Goal: Find specific page/section: Find specific page/section

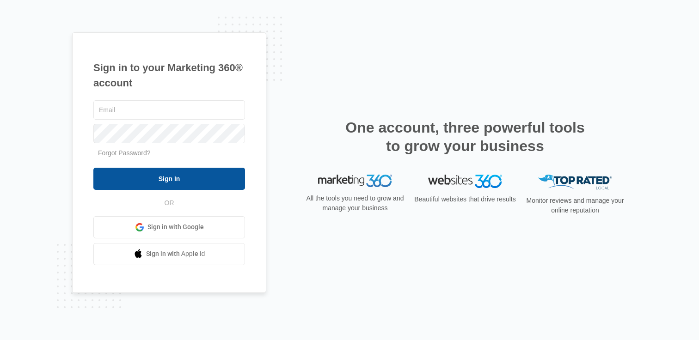
type input "[PERSON_NAME][EMAIL_ADDRESS][PERSON_NAME][DOMAIN_NAME]"
click at [197, 183] on input "Sign In" at bounding box center [169, 179] width 152 height 22
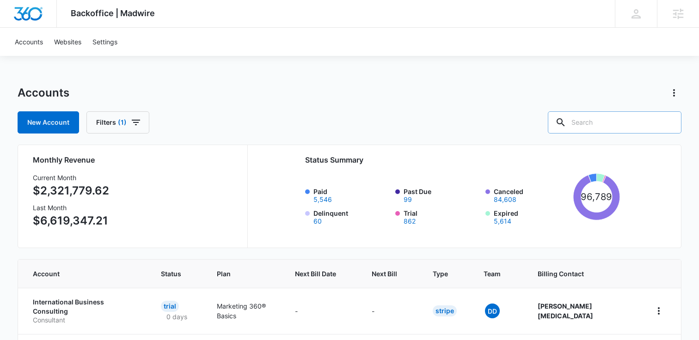
click at [620, 124] on input "text" at bounding box center [615, 122] width 134 height 22
type input "template"
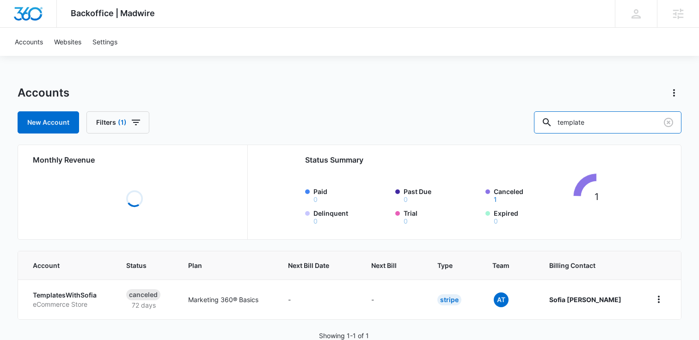
scroll to position [23, 0]
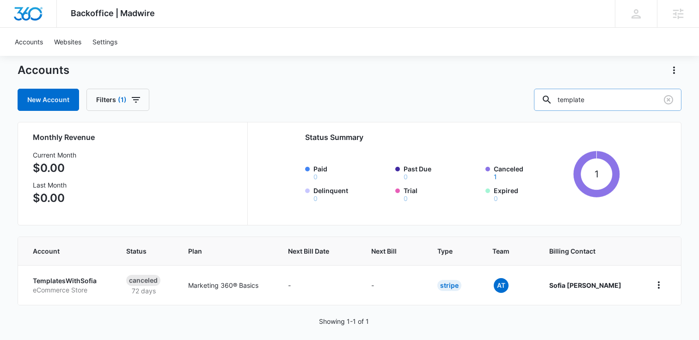
click at [606, 102] on input "template" at bounding box center [608, 100] width 148 height 22
click at [634, 12] on icon at bounding box center [637, 14] width 14 height 14
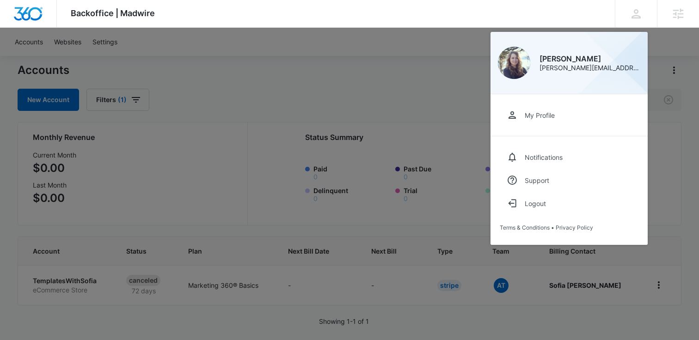
click at [375, 93] on div at bounding box center [349, 170] width 699 height 340
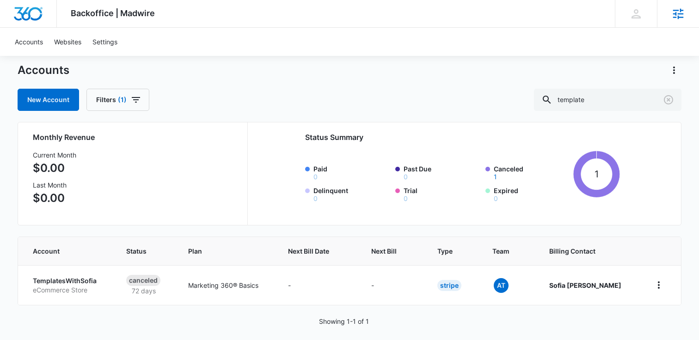
click at [672, 24] on div "Agencies" at bounding box center [678, 13] width 42 height 27
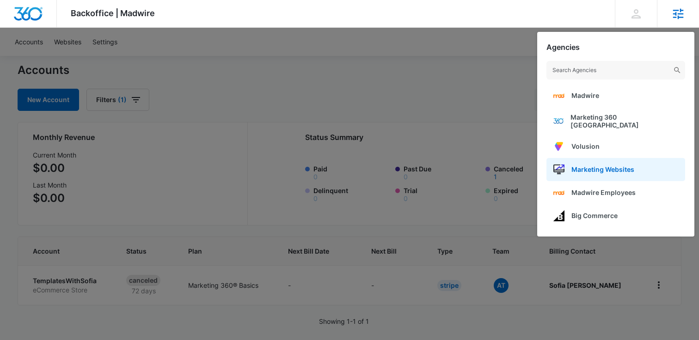
click at [619, 169] on link "Marketing Websites" at bounding box center [616, 169] width 139 height 23
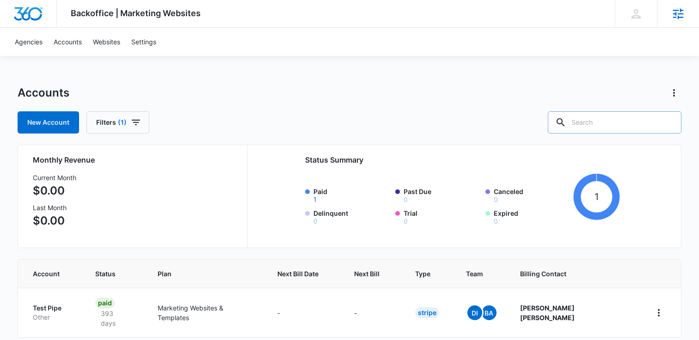
click at [605, 124] on input "text" at bounding box center [615, 122] width 134 height 22
type input "template"
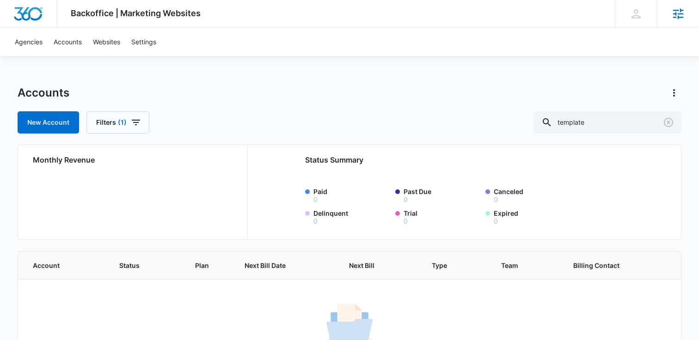
click at [680, 17] on icon at bounding box center [679, 13] width 11 height 11
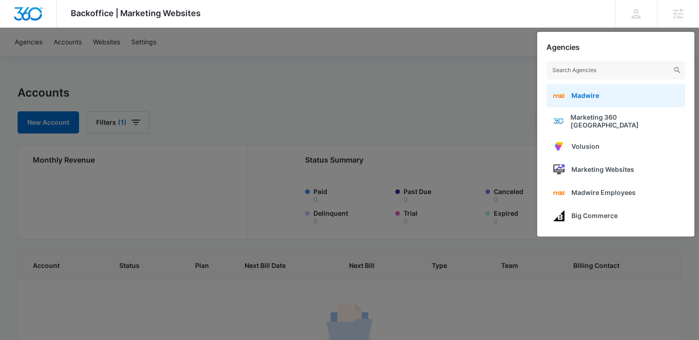
click at [589, 94] on span "Madwire" at bounding box center [586, 96] width 28 height 8
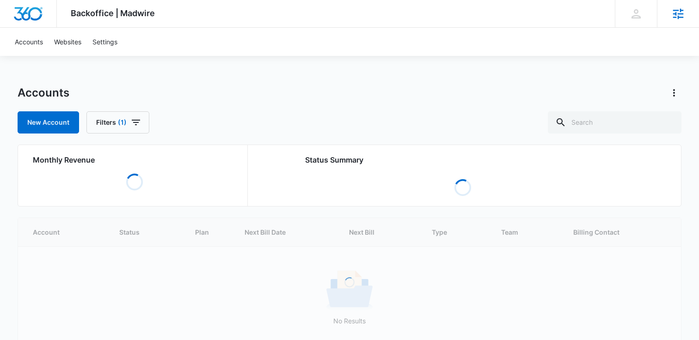
click at [670, 10] on div "Agencies" at bounding box center [678, 13] width 42 height 27
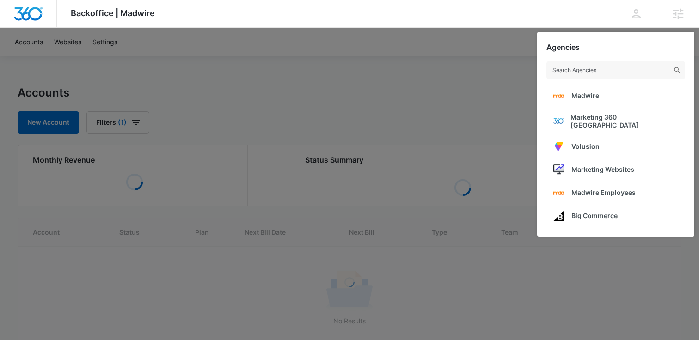
click at [430, 106] on div at bounding box center [349, 170] width 699 height 340
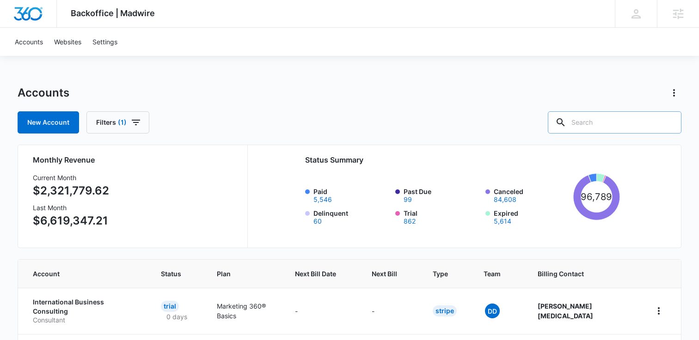
click at [614, 130] on input "text" at bounding box center [615, 122] width 134 height 22
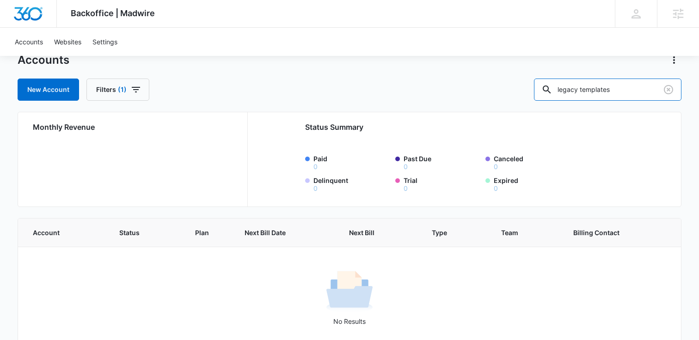
scroll to position [29, 0]
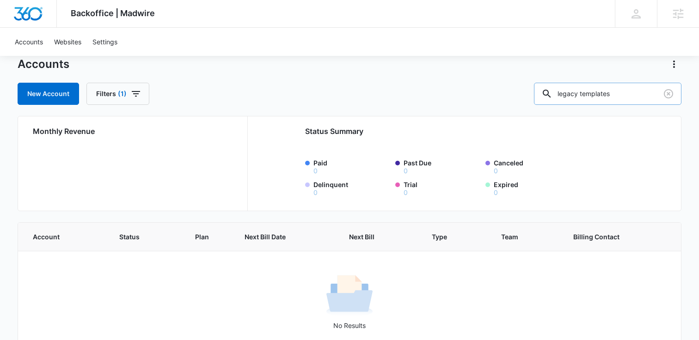
click at [600, 88] on input "legacy templates" at bounding box center [608, 94] width 148 height 22
type input "181879"
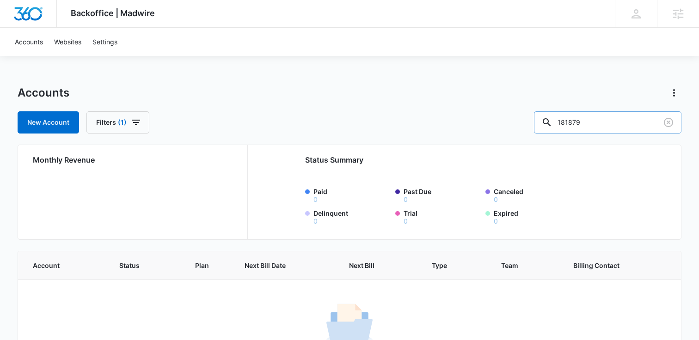
click at [615, 124] on input "181879" at bounding box center [608, 122] width 148 height 22
click at [675, 14] on icon at bounding box center [679, 14] width 14 height 14
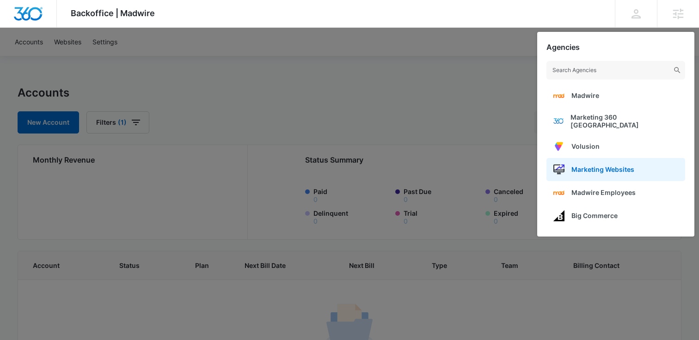
click at [583, 166] on span "Marketing Websites" at bounding box center [603, 170] width 63 height 8
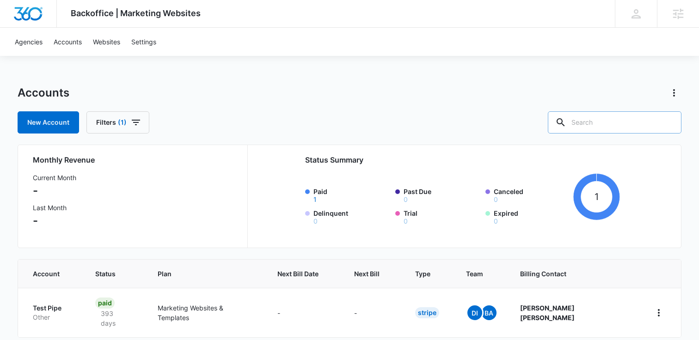
click at [619, 124] on input "text" at bounding box center [615, 122] width 134 height 22
paste input "181879"
type input "181879"
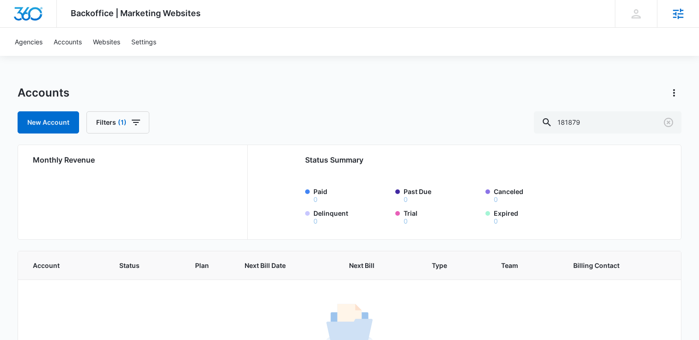
click at [679, 12] on icon at bounding box center [679, 14] width 14 height 14
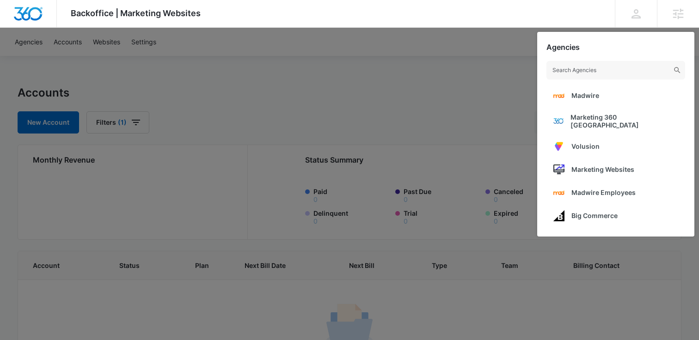
click at [459, 89] on div at bounding box center [349, 170] width 699 height 340
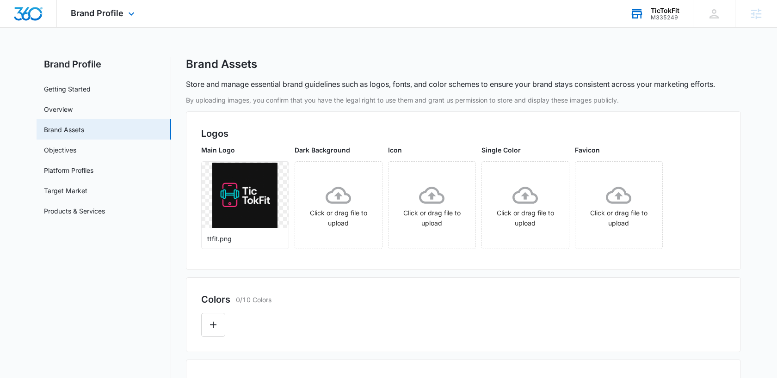
click at [681, 17] on div "TicTokFit M335249 Your Accounts View All" at bounding box center [654, 13] width 77 height 27
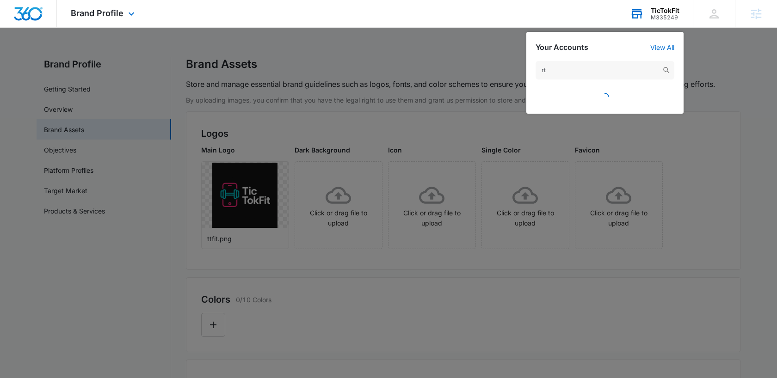
type input "r"
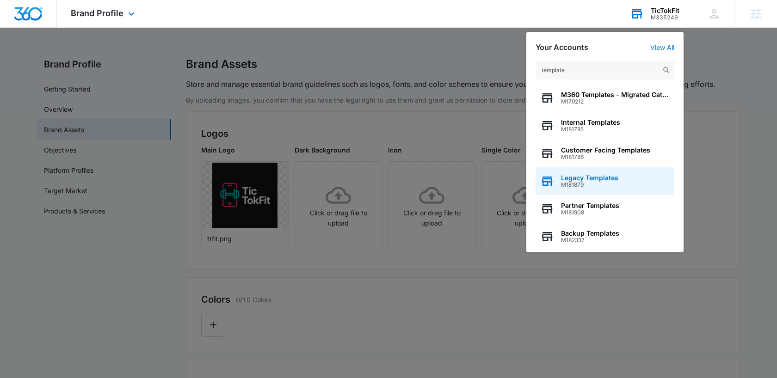
type input "template"
click at [609, 184] on span "M181879" at bounding box center [589, 185] width 57 height 6
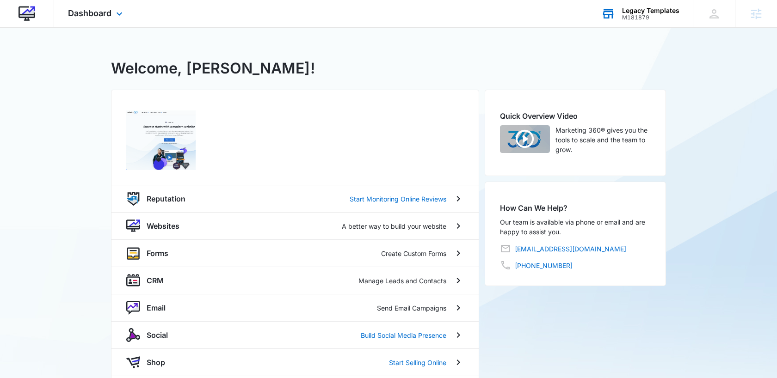
click at [90, 22] on div "Dashboard Apps Reputation Websites Forms CRM Email Social Shop Scheduling Conte…" at bounding box center [96, 13] width 85 height 27
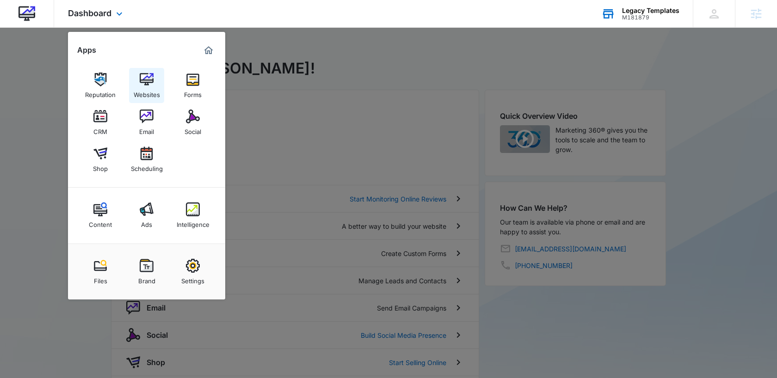
click at [140, 78] on img at bounding box center [147, 80] width 14 height 14
